Goal: Task Accomplishment & Management: Manage account settings

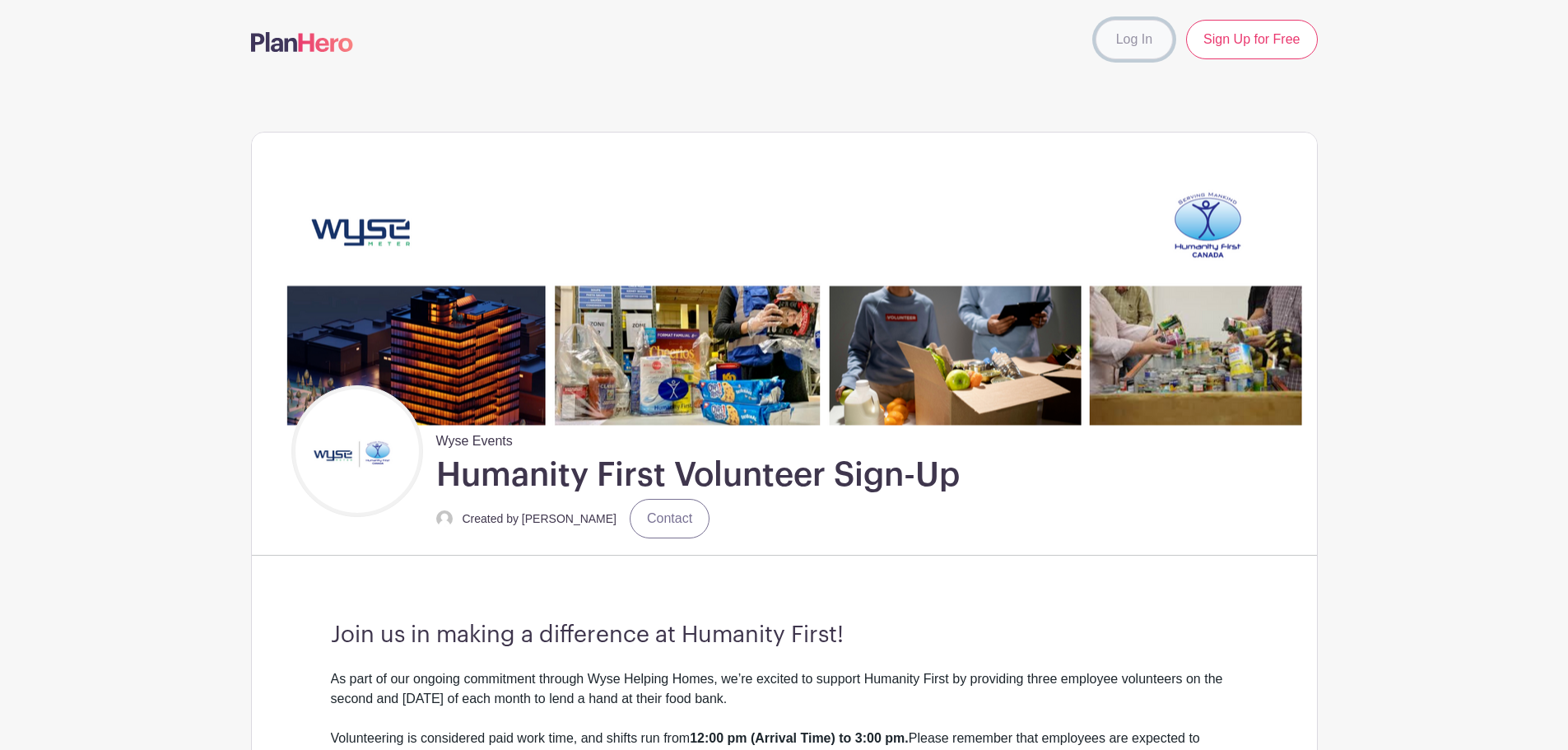
click at [1145, 37] on link "Log In" at bounding box center [1134, 39] width 78 height 39
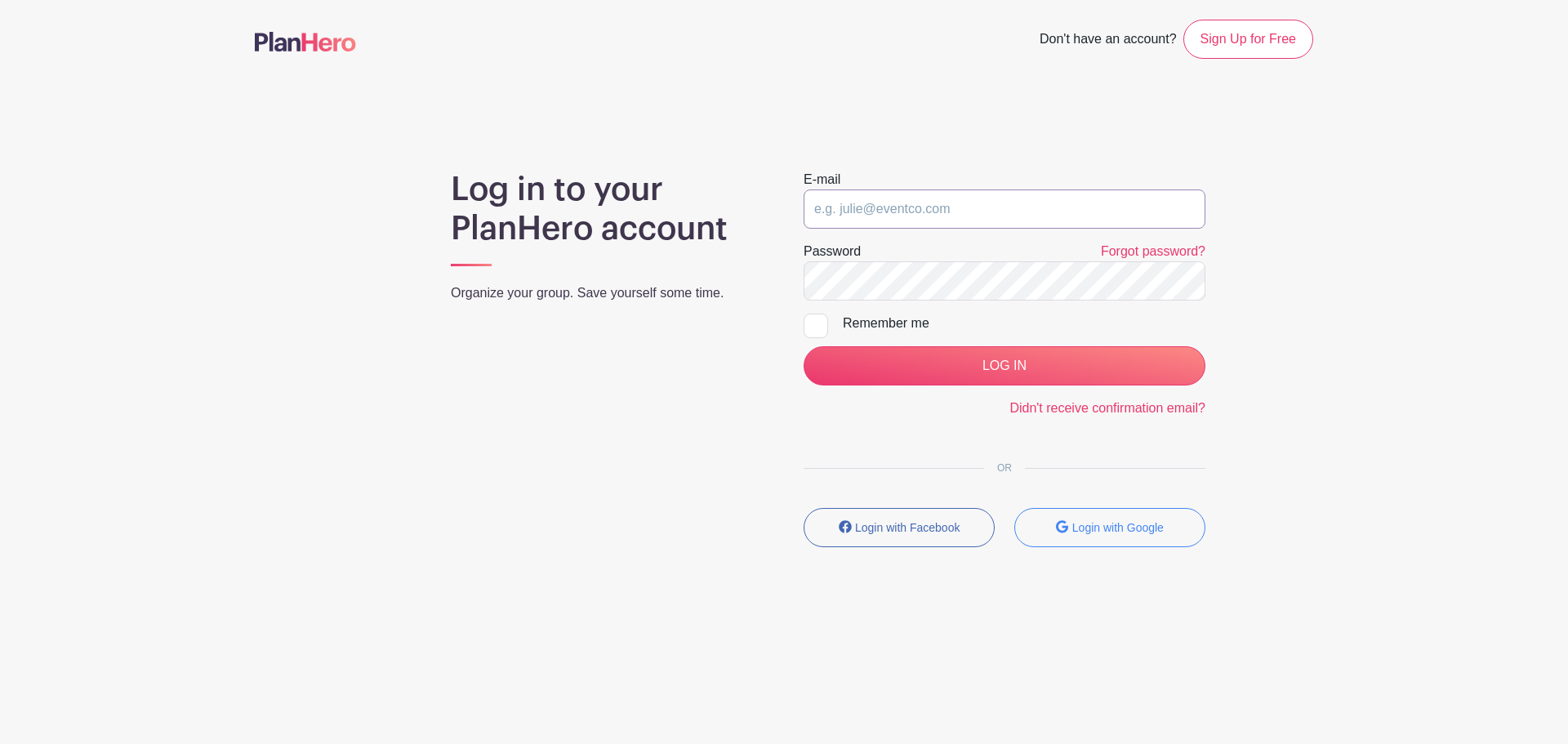
type input "[EMAIL_ADDRESS][DOMAIN_NAME]"
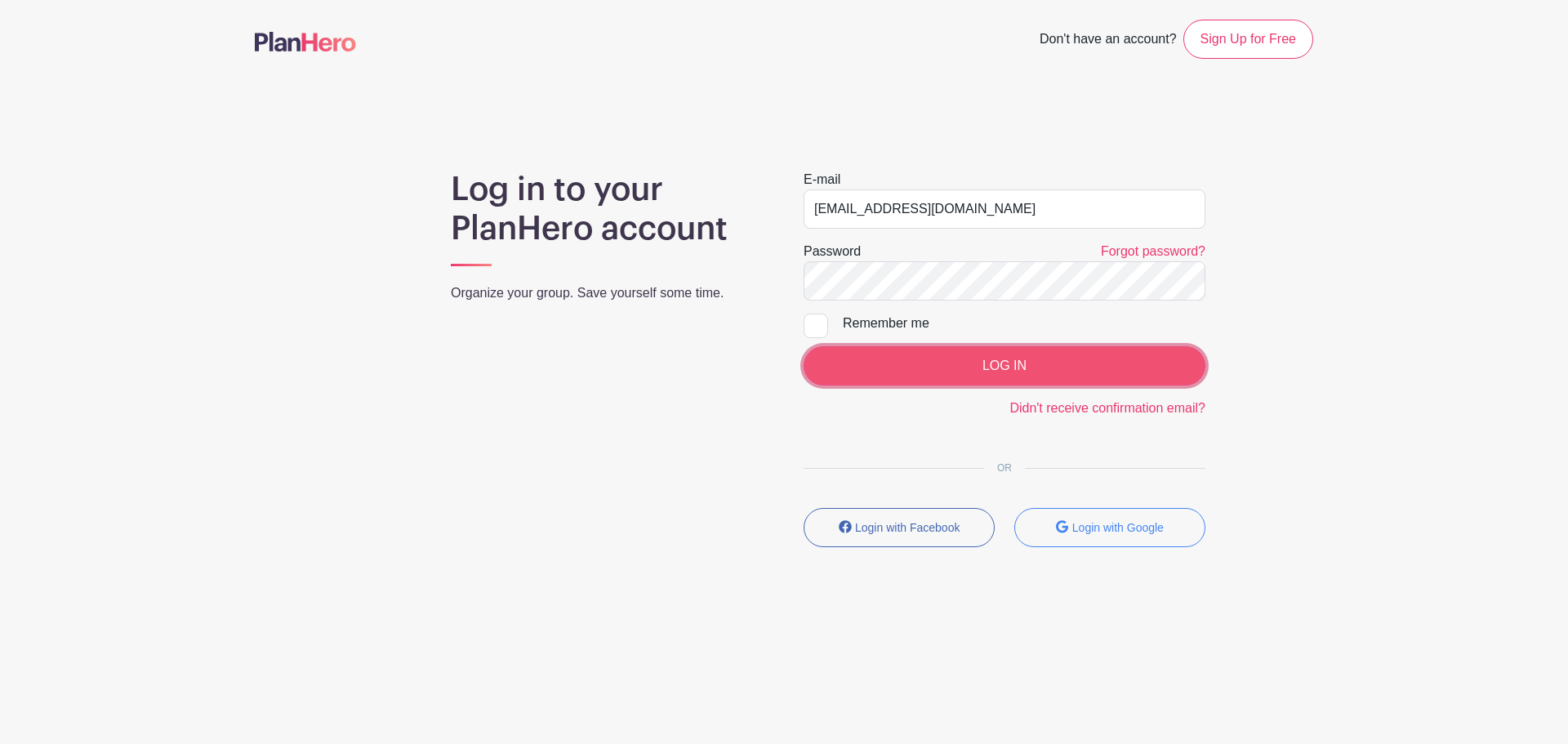
click at [979, 363] on input "LOG IN" at bounding box center [1004, 365] width 402 height 39
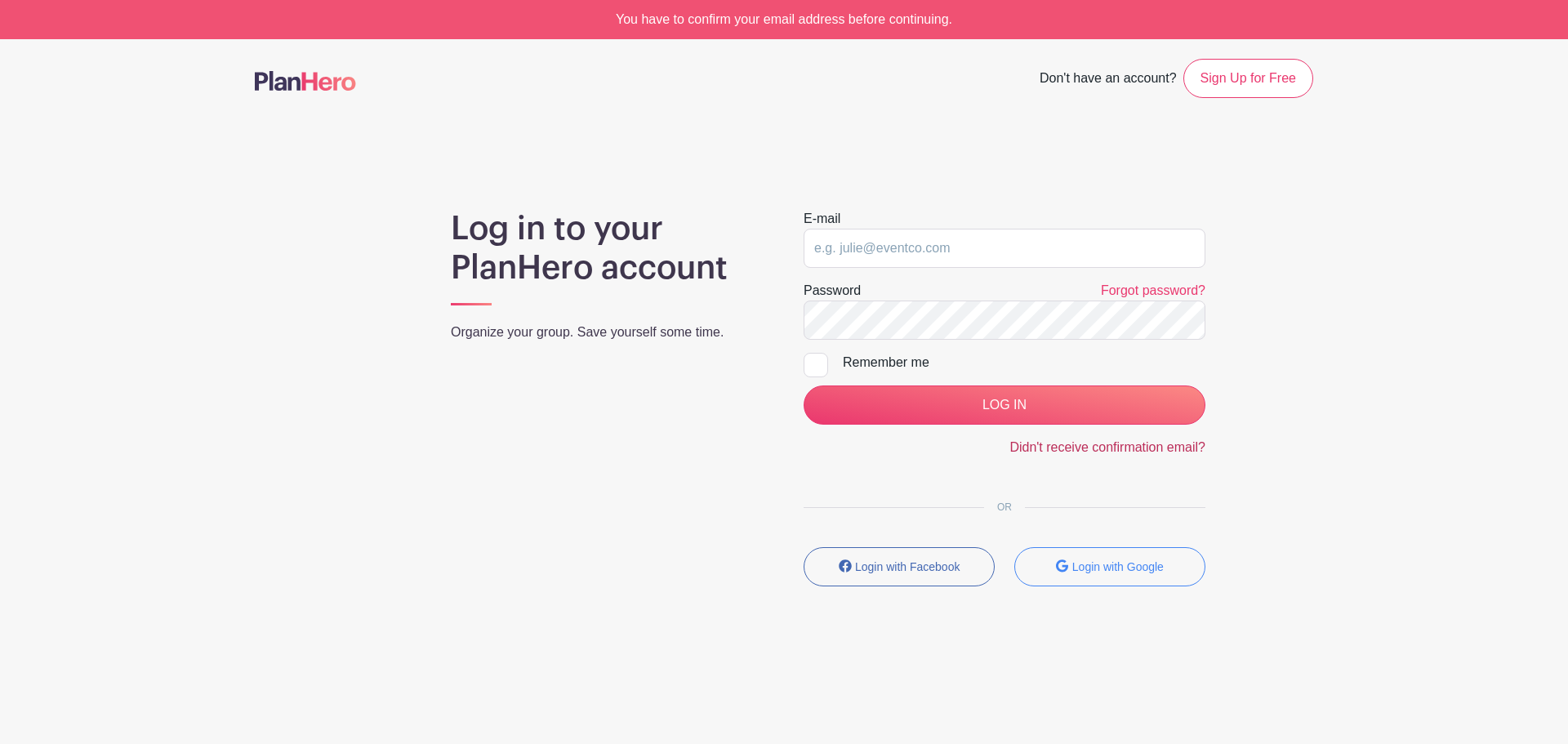
type input "[EMAIL_ADDRESS][DOMAIN_NAME]"
click at [1058, 444] on link "Didn't receive confirmation email?" at bounding box center [1107, 446] width 196 height 14
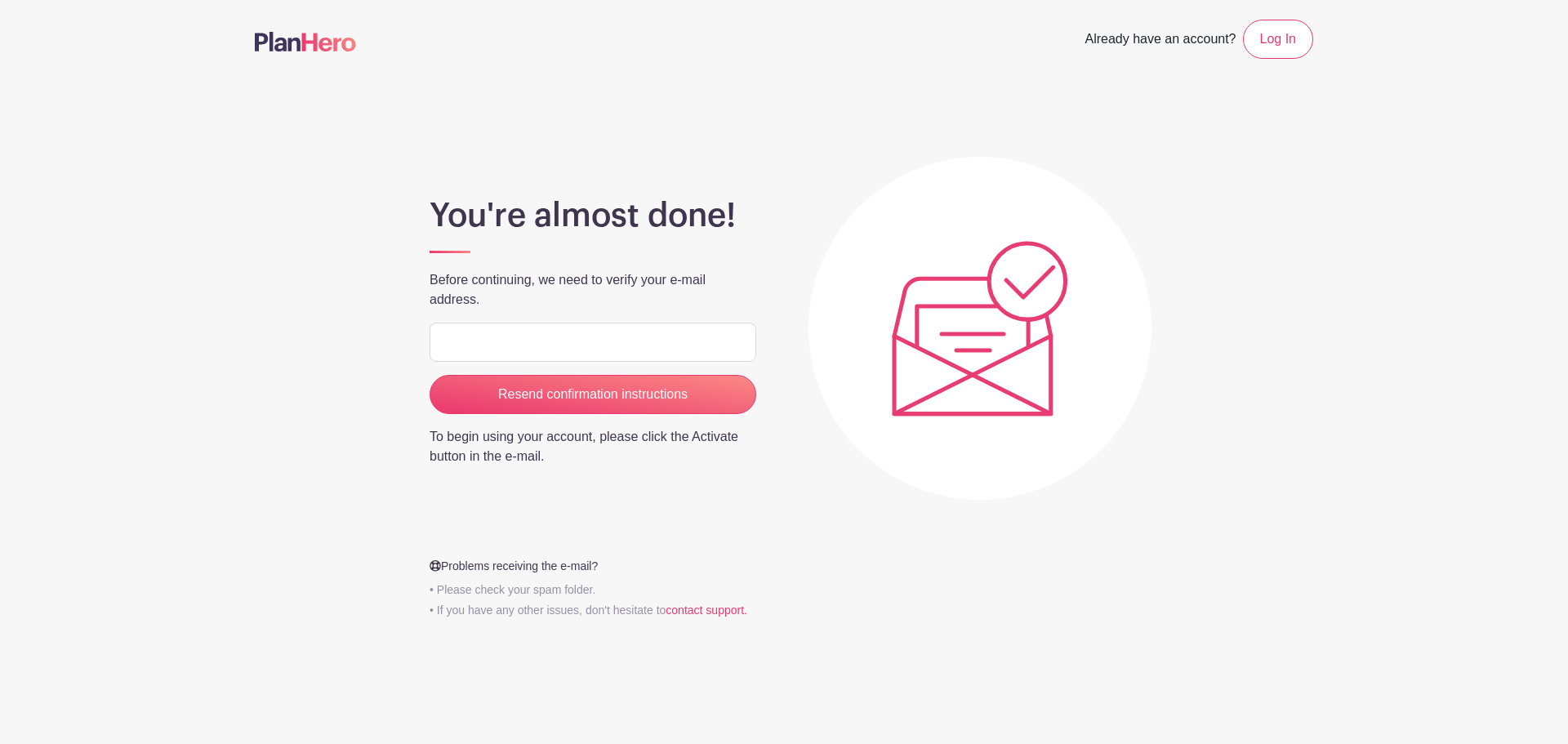
type input "[EMAIL_ADDRESS][DOMAIN_NAME]"
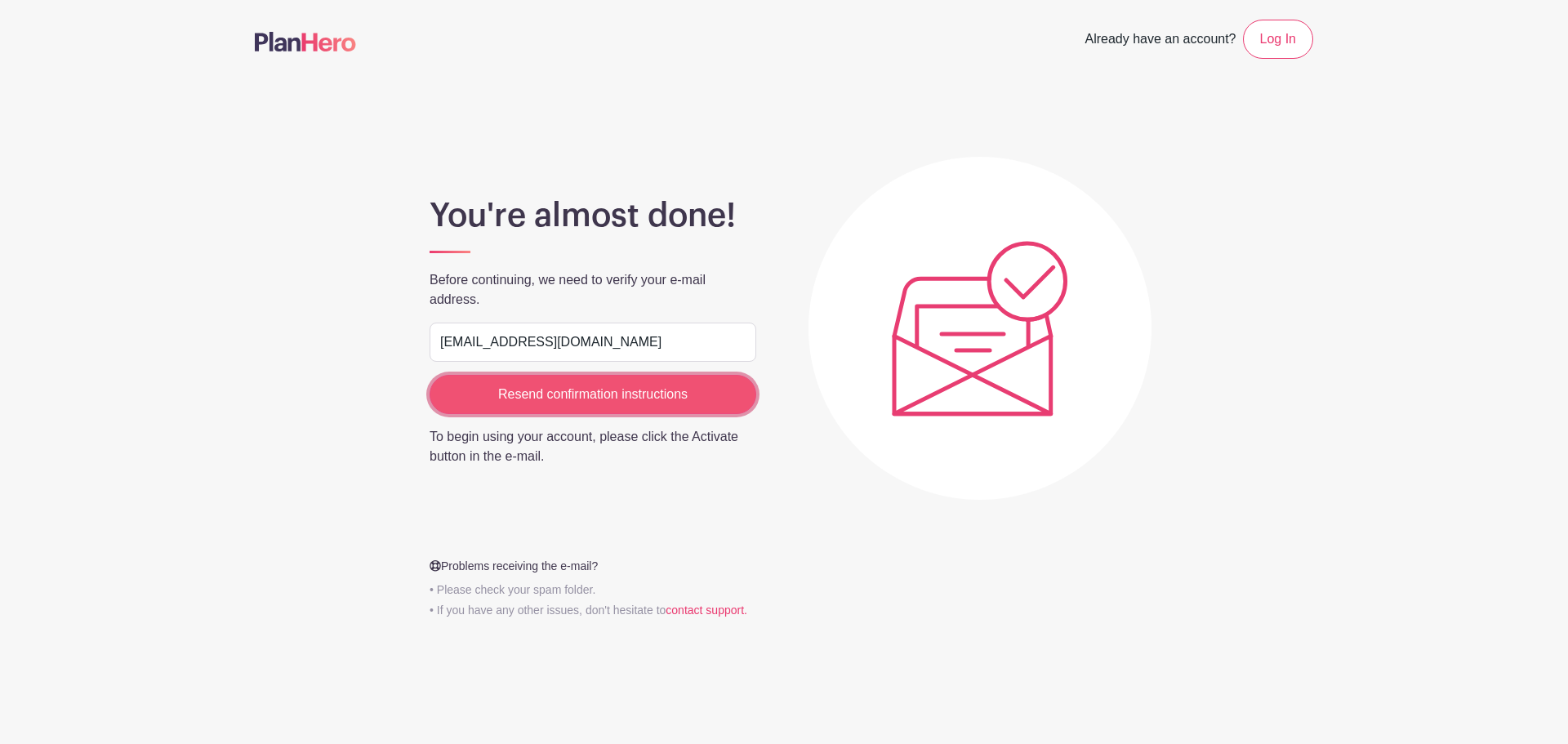
click at [509, 390] on input "Resend confirmation instructions" at bounding box center [592, 394] width 327 height 39
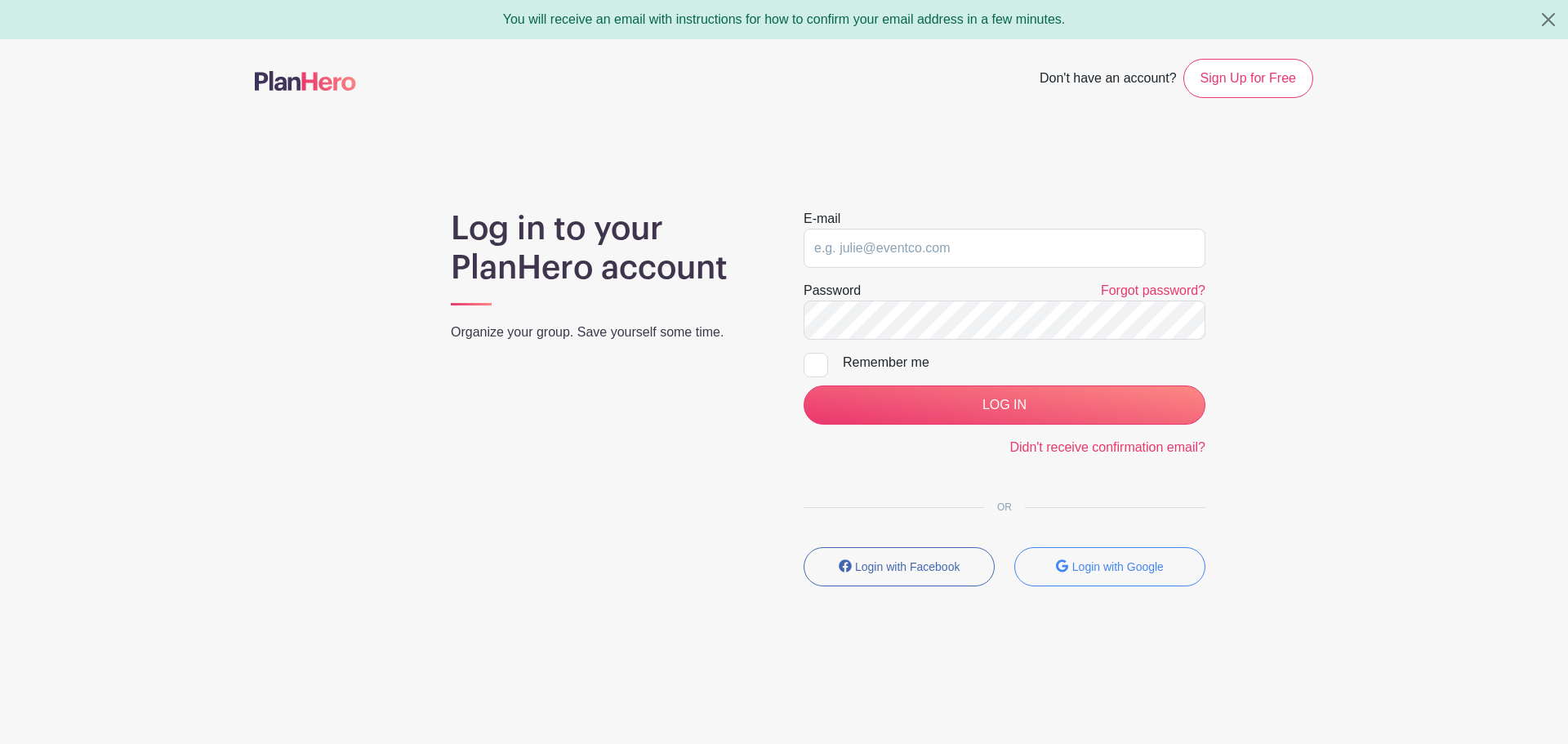
type input "[EMAIL_ADDRESS][DOMAIN_NAME]"
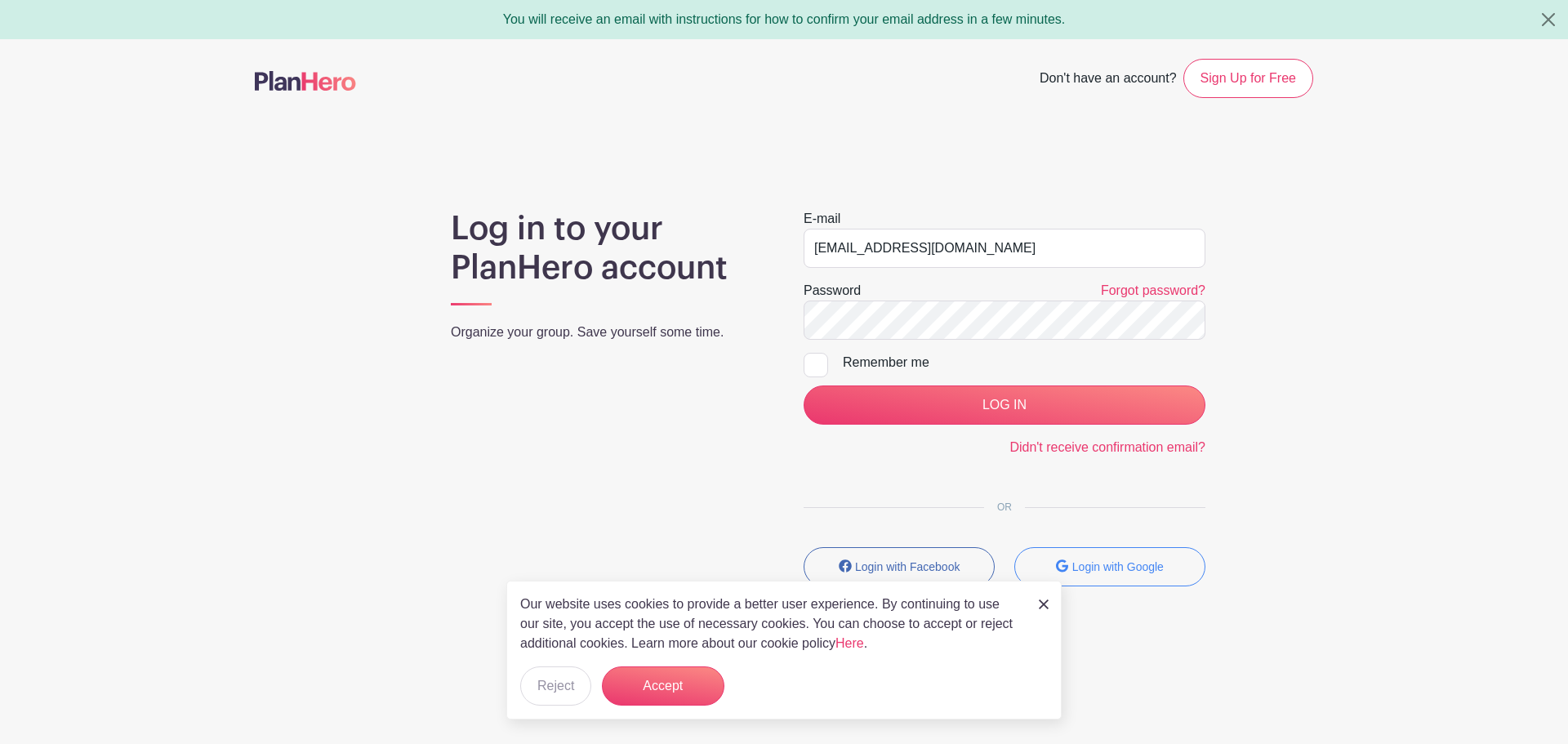
click at [821, 366] on div at bounding box center [815, 365] width 24 height 24
click at [814, 363] on input "Remember me" at bounding box center [808, 358] width 11 height 11
checkbox input "true"
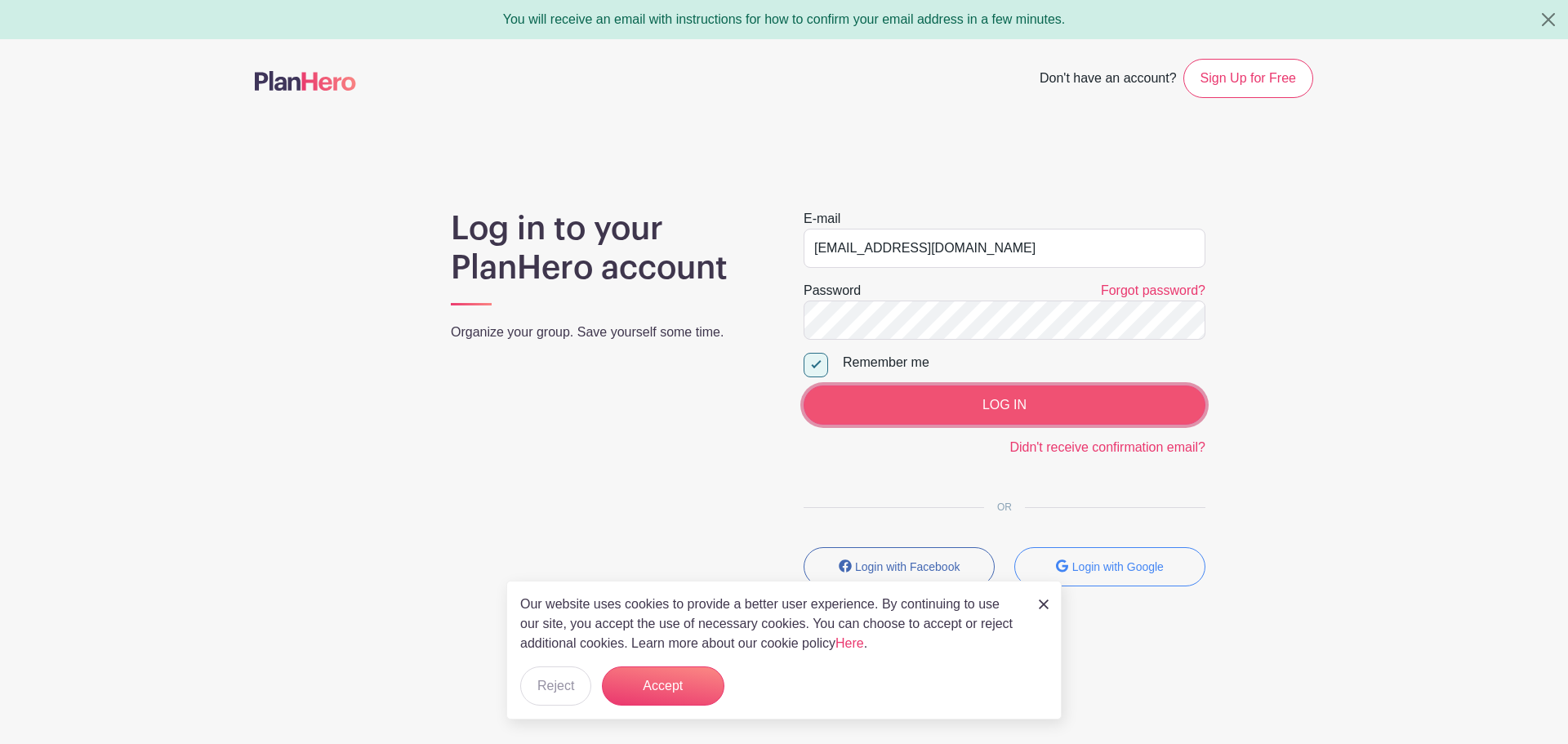
click at [1003, 404] on input "LOG IN" at bounding box center [1004, 405] width 402 height 39
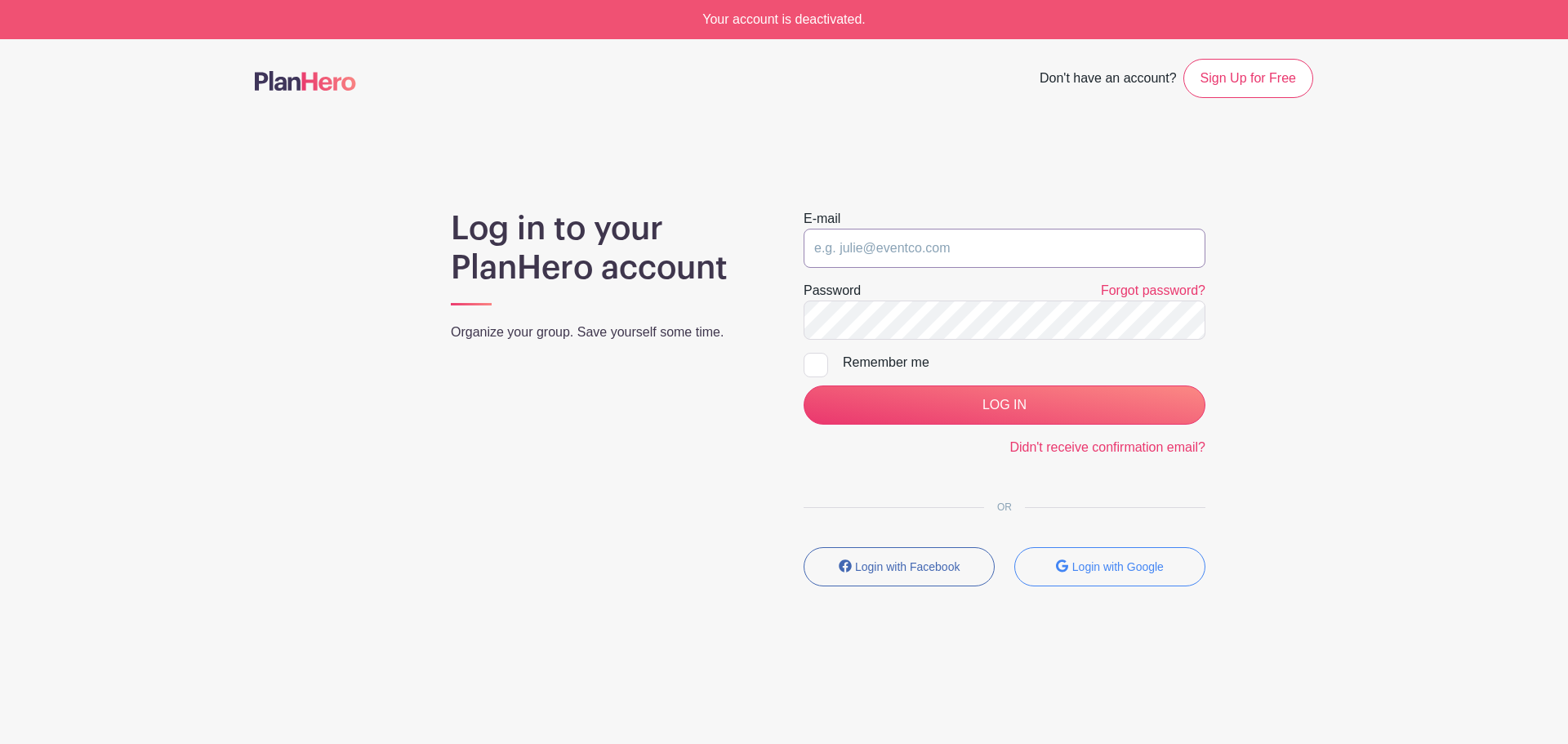
type input "[EMAIL_ADDRESS][DOMAIN_NAME]"
click at [821, 362] on div at bounding box center [815, 365] width 24 height 24
click at [814, 362] on input "Remember me" at bounding box center [808, 358] width 11 height 11
checkbox input "true"
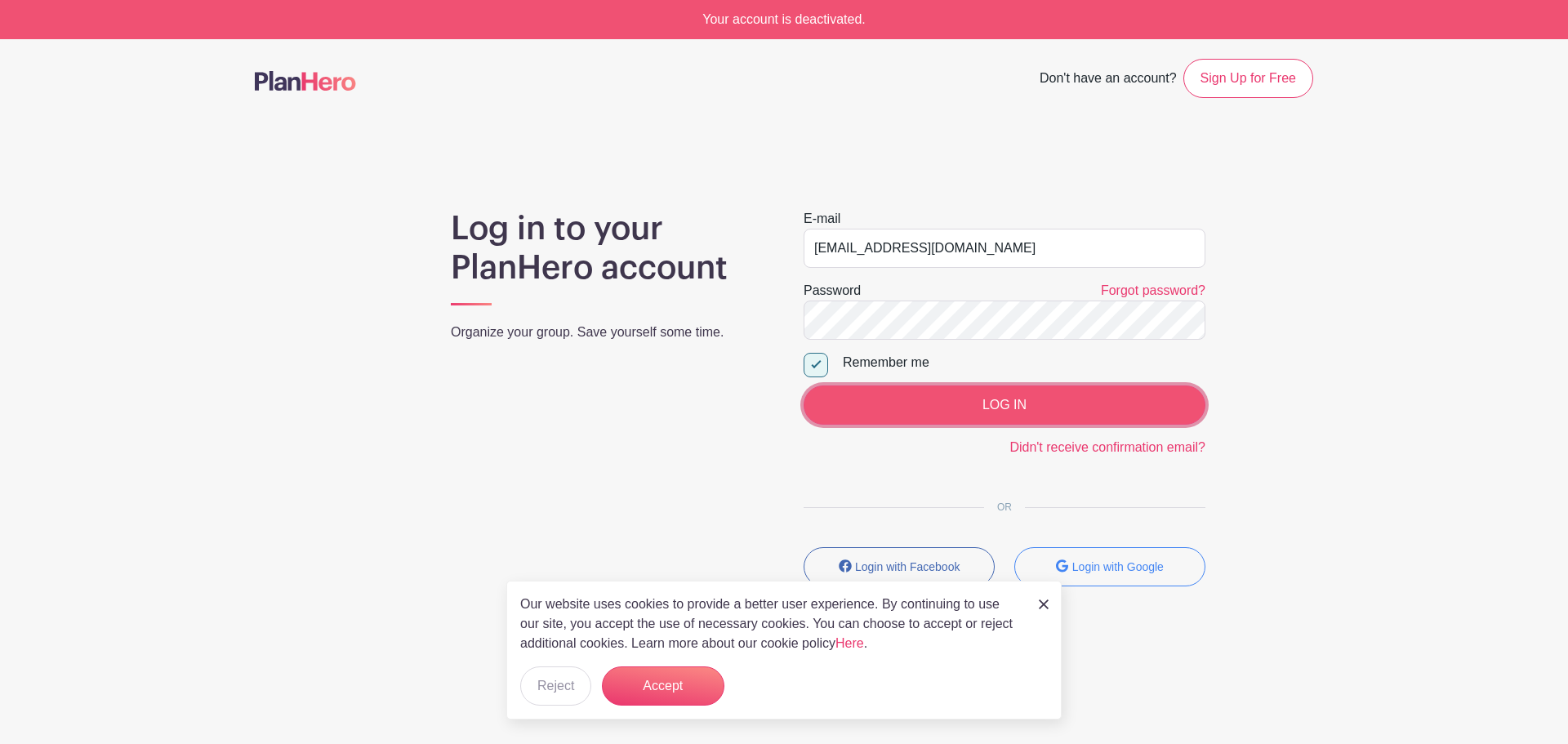
click at [952, 408] on input "LOG IN" at bounding box center [1004, 405] width 402 height 39
